Goal: Task Accomplishment & Management: Complete application form

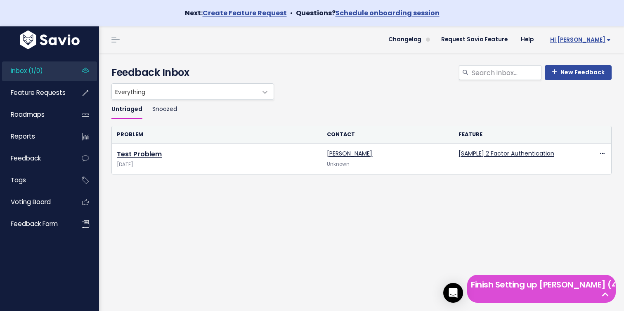
click at [609, 33] on link "Hi [PERSON_NAME]" at bounding box center [578, 39] width 77 height 13
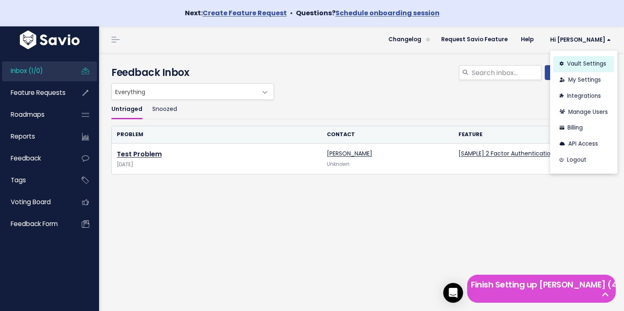
click at [590, 64] on link "Vault Settings" at bounding box center [584, 64] width 61 height 16
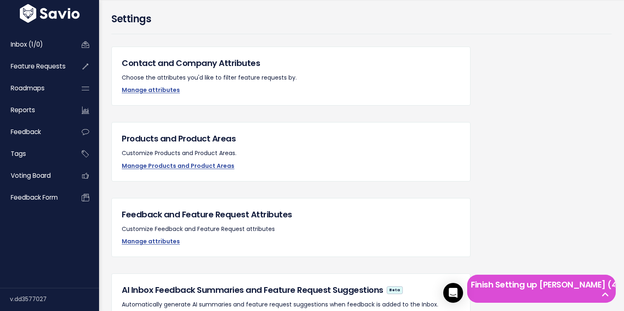
scroll to position [121, 0]
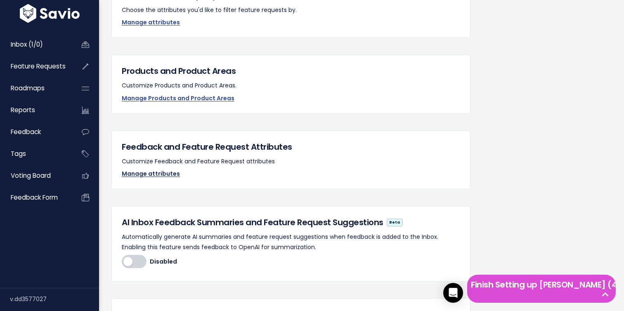
click at [163, 170] on link "Manage attributes" at bounding box center [151, 174] width 58 height 8
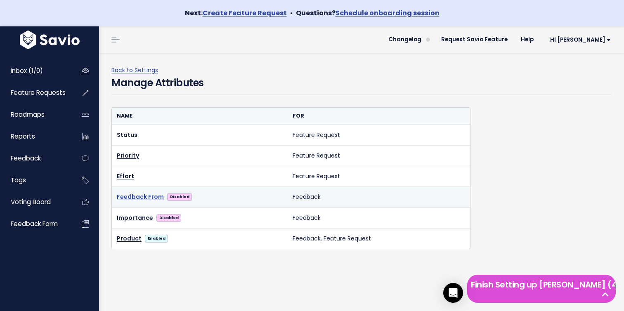
click at [137, 199] on link "Feedback From" at bounding box center [140, 197] width 47 height 10
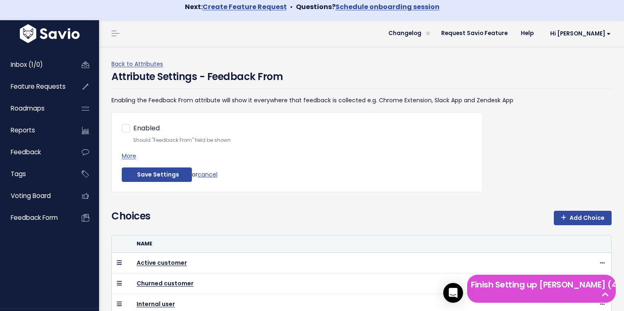
scroll to position [98, 0]
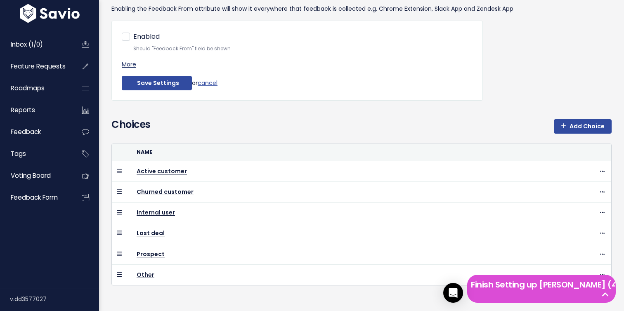
click at [126, 66] on link "More" at bounding box center [129, 64] width 14 height 8
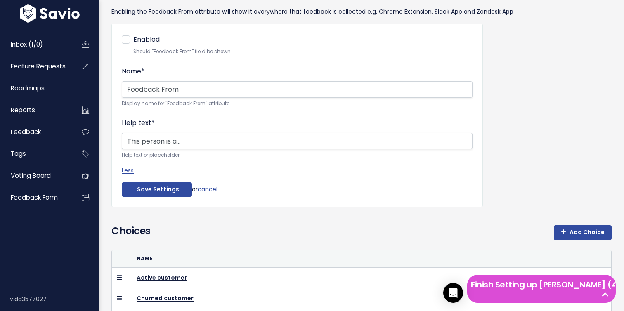
scroll to position [98, 0]
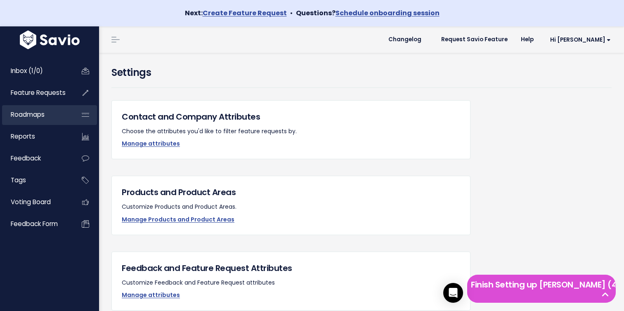
scroll to position [121, 0]
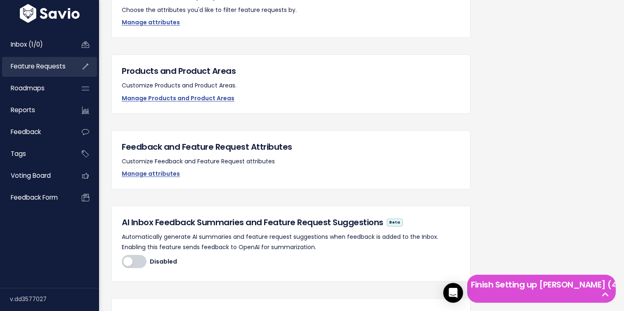
click at [55, 69] on span "Feature Requests" at bounding box center [38, 66] width 55 height 9
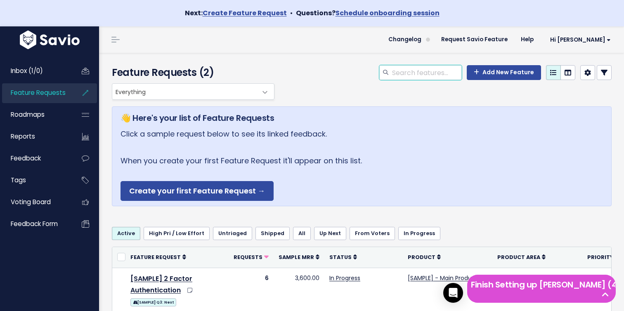
click at [446, 71] on input "search" at bounding box center [426, 72] width 71 height 15
click at [506, 100] on div "👋 Here's your list of Feature Requests Click a sample request below to see its …" at bounding box center [362, 173] width 500 height 147
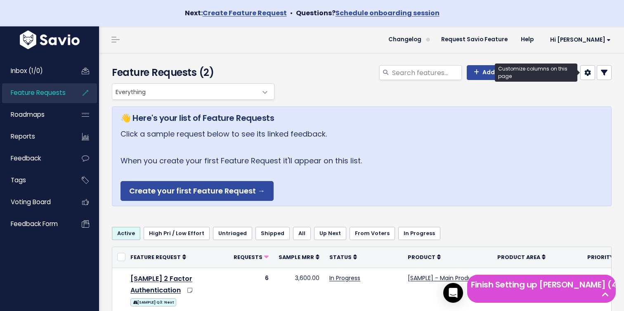
click at [588, 75] on icon at bounding box center [588, 72] width 7 height 7
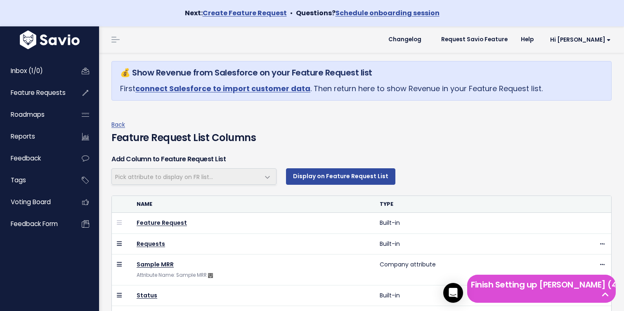
select select
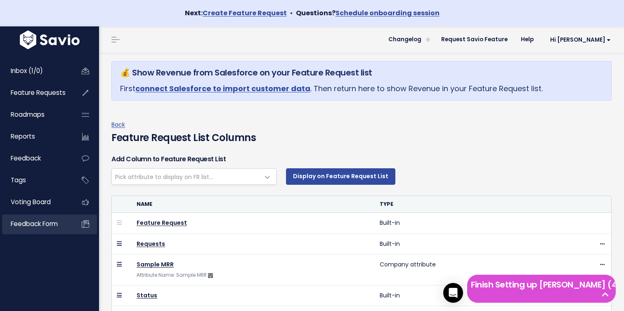
click at [41, 231] on link "Feedback form" at bounding box center [35, 224] width 66 height 19
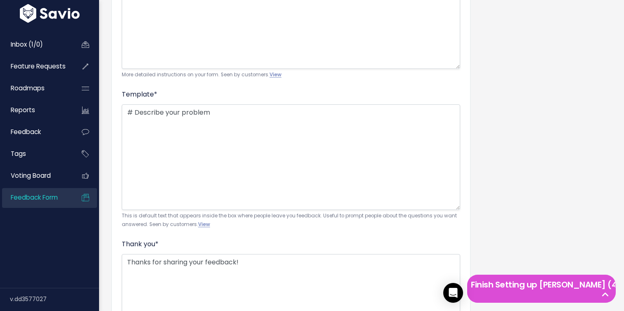
scroll to position [497, 0]
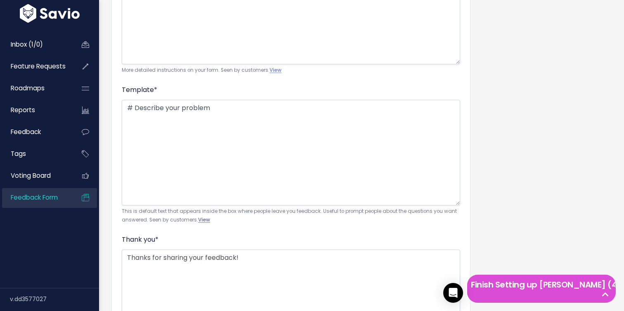
click at [200, 222] on link "View" at bounding box center [204, 220] width 12 height 7
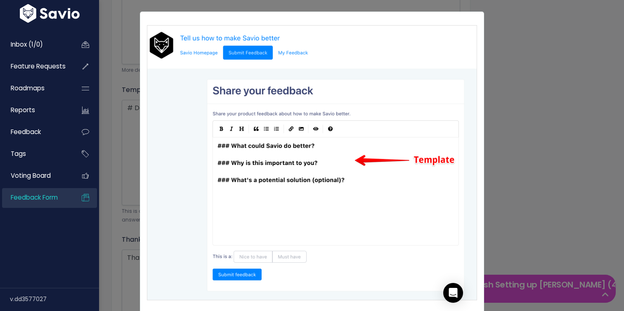
click at [591, 190] on div "Close" at bounding box center [312, 155] width 624 height 311
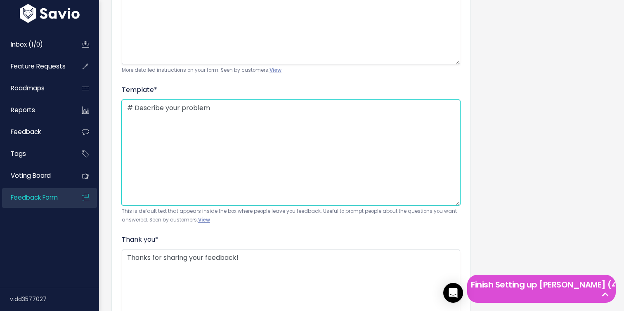
click at [289, 119] on textarea "# Describe your problem" at bounding box center [291, 153] width 339 height 106
click at [135, 115] on textarea "# Describe your problem" at bounding box center [291, 153] width 339 height 106
drag, startPoint x: 222, startPoint y: 106, endPoint x: 77, endPoint y: 107, distance: 145.3
click at [77, 107] on div "Inbox (1/0) Feature Requests Roadmaps" at bounding box center [312, 23] width 624 height 986
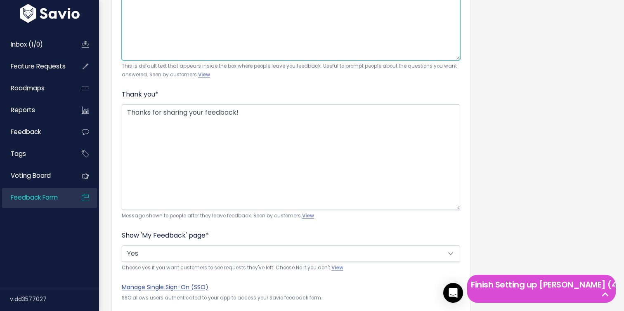
scroll to position [701, 0]
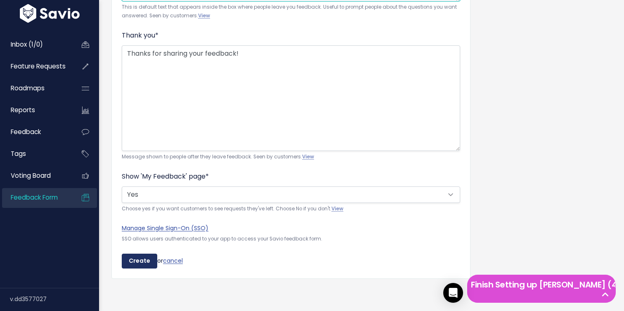
type textarea "# Test Problem #Test Problem 2"
click at [142, 263] on input "Create" at bounding box center [140, 261] width 36 height 15
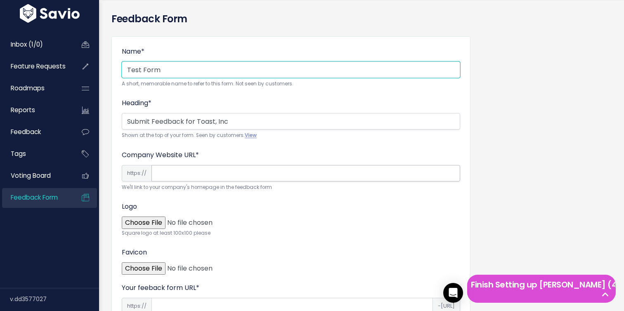
scroll to position [46, 0]
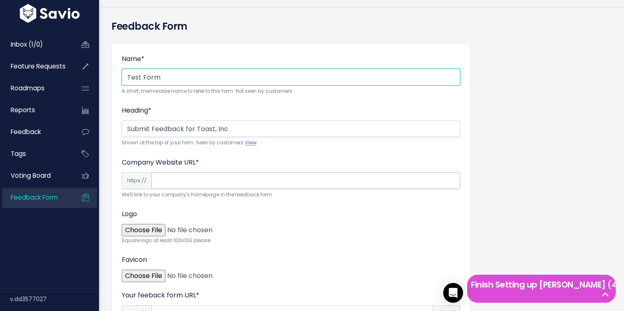
type input "Test Form"
click at [211, 183] on input "Company Website URL *" at bounding box center [306, 181] width 309 height 17
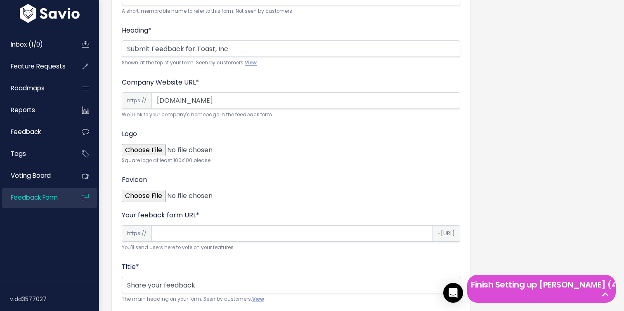
scroll to position [137, 0]
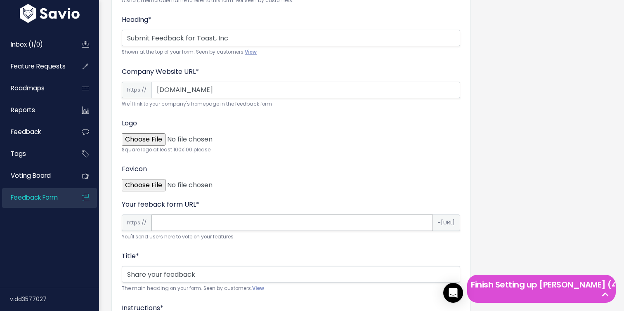
type input "toasttab.com"
click at [207, 224] on input "Your feeback form URL *" at bounding box center [293, 223] width 282 height 17
type input "toasttab"
click at [271, 253] on div "Title * Share your feedback The main heading on your form. Seen by customers. V…" at bounding box center [291, 272] width 339 height 42
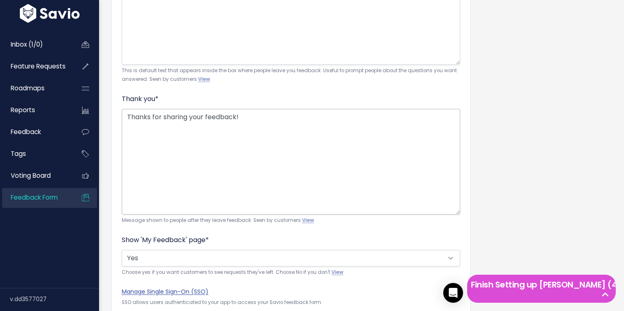
scroll to position [701, 0]
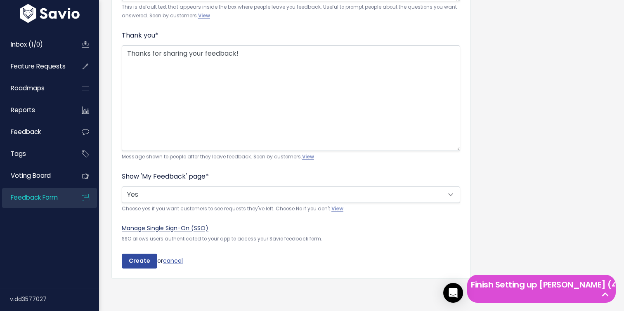
click at [165, 227] on link "Manage Single Sign-On (SSO)" at bounding box center [165, 228] width 87 height 8
click at [137, 263] on input "Create" at bounding box center [140, 261] width 36 height 15
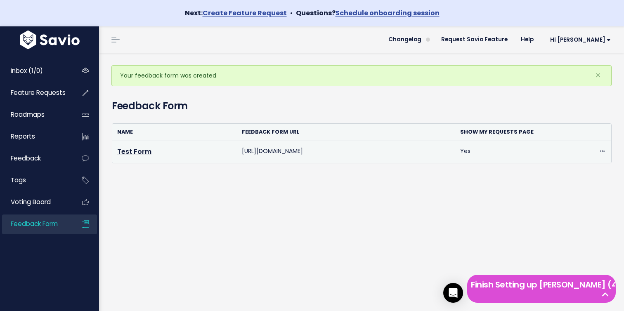
click at [313, 151] on td "[URL][DOMAIN_NAME]" at bounding box center [346, 152] width 218 height 22
copy tr "[URL][DOMAIN_NAME]"
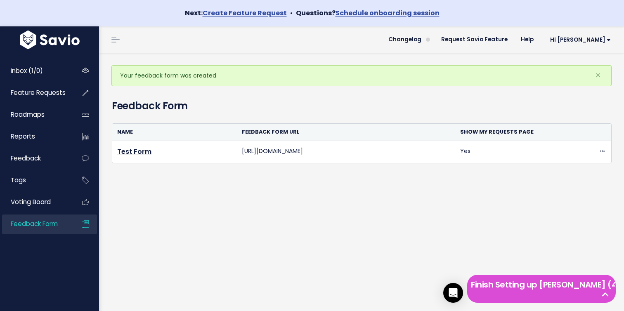
click at [311, 172] on div "Name Feedback Form URL Show My Requests Page Test Form [URL][DOMAIN_NAME] Yes E…" at bounding box center [362, 149] width 512 height 65
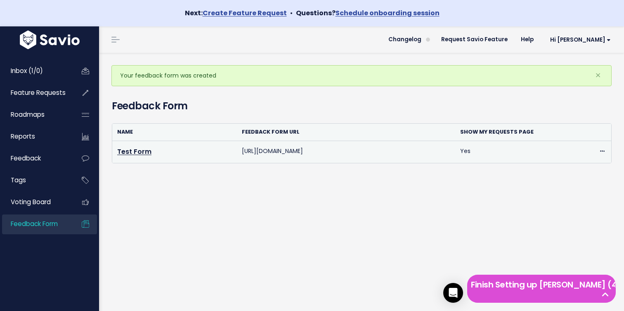
click at [325, 151] on td "[URL][DOMAIN_NAME]" at bounding box center [346, 152] width 218 height 22
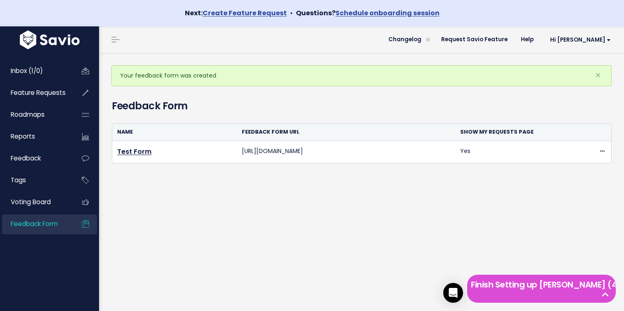
click at [353, 215] on div "Your feedback form was created × Feedback Form Name Feedback Form URL Show My R…" at bounding box center [361, 195] width 525 height 285
